Goal: Transaction & Acquisition: Purchase product/service

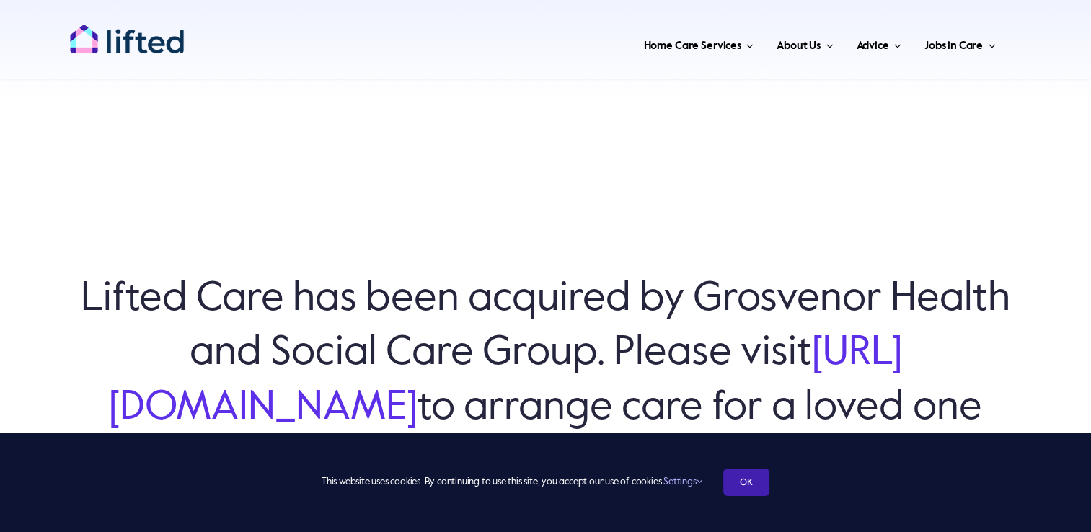
click at [731, 480] on link "OK" at bounding box center [746, 482] width 46 height 27
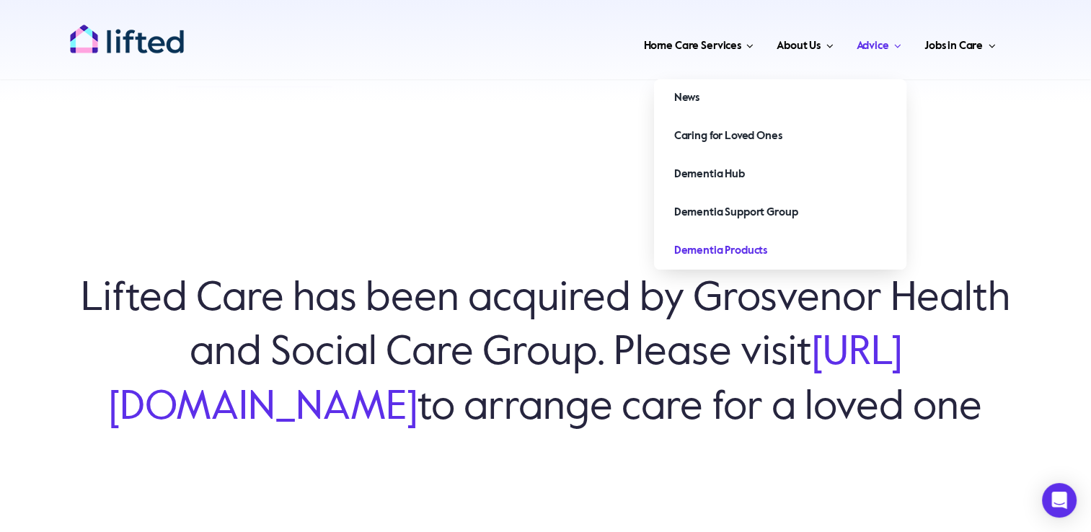
click at [723, 247] on span "Dementia Products" at bounding box center [720, 250] width 93 height 23
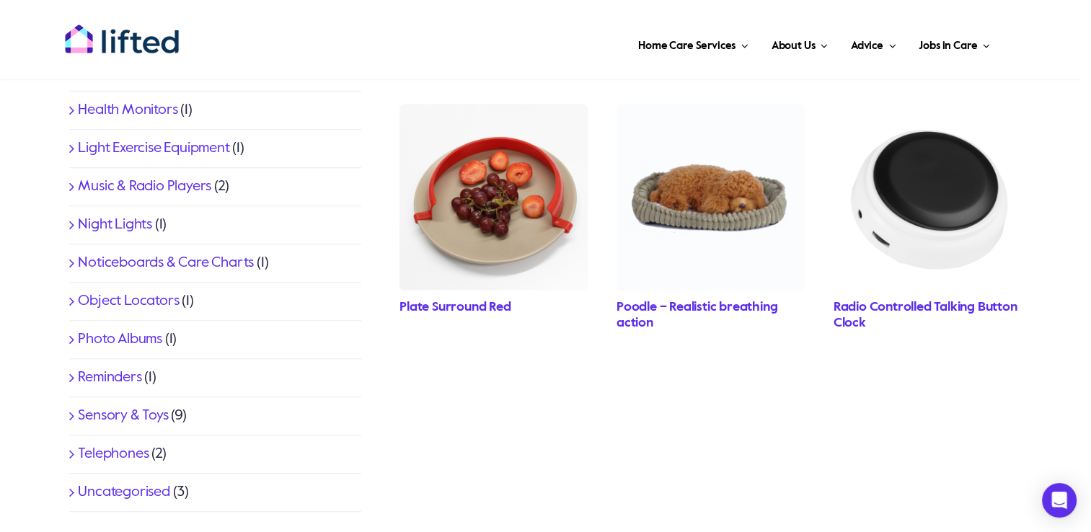
scroll to position [672, 0]
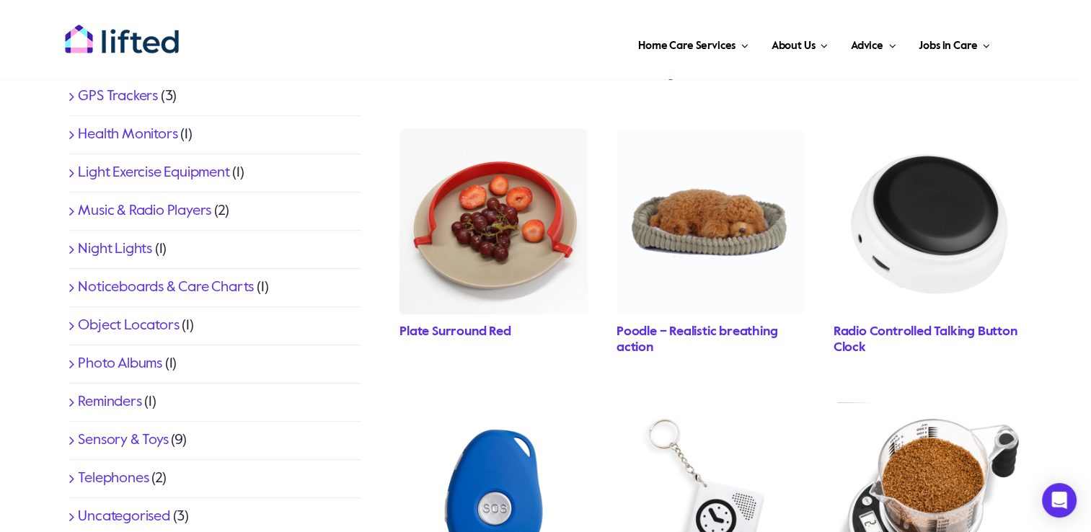
click at [151, 327] on link "Object Locators" at bounding box center [128, 326] width 101 height 14
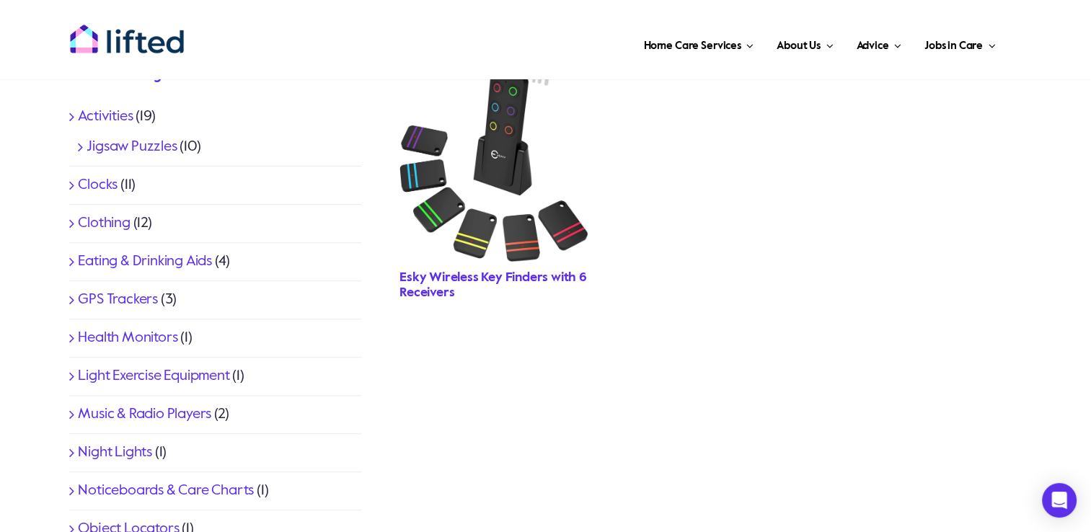
scroll to position [478, 0]
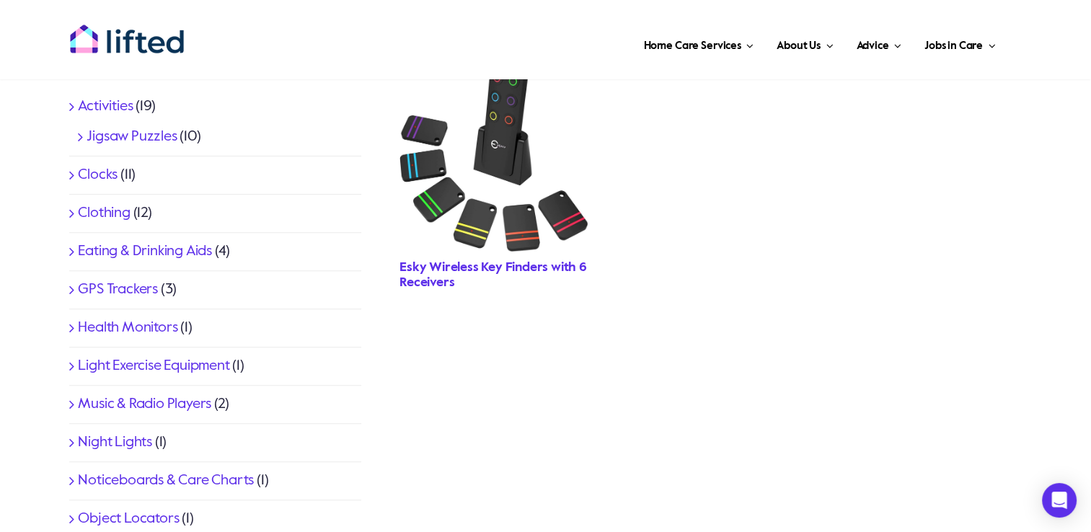
click at [470, 269] on link "Esky Wireless Key Finders with 6 Receivers" at bounding box center [494, 275] width 188 height 29
click at [484, 269] on link "Esky Wireless Key Finders with 6 Receivers" at bounding box center [494, 275] width 188 height 29
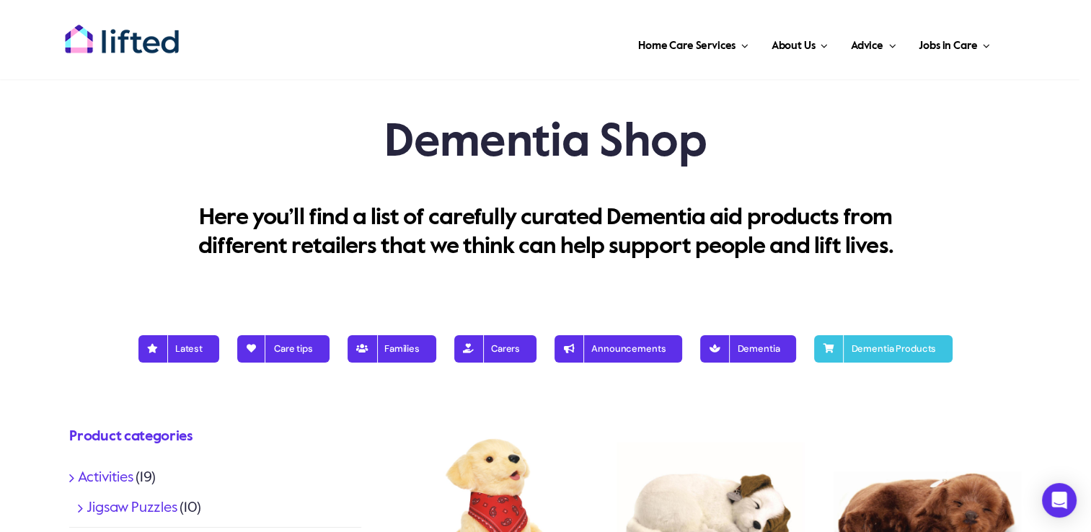
scroll to position [44, 0]
